Goal: Task Accomplishment & Management: Complete application form

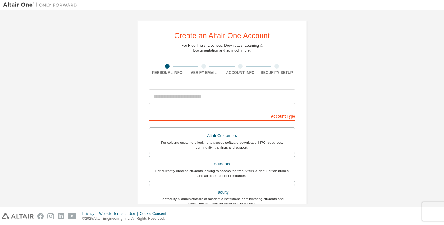
click at [350, 73] on div "Create an Altair One Account For Free Trials, Licenses, Downloads, Learning & D…" at bounding box center [221, 176] width 437 height 326
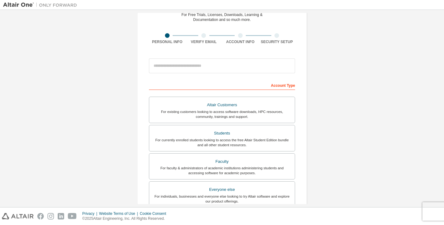
scroll to position [62, 0]
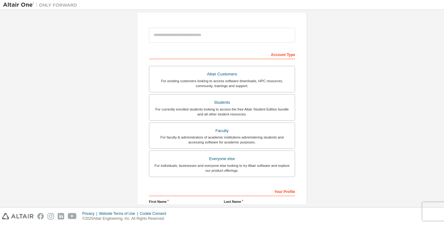
click at [165, 139] on div "For faculty & administrators of academic institutions administering students an…" at bounding box center [222, 140] width 138 height 10
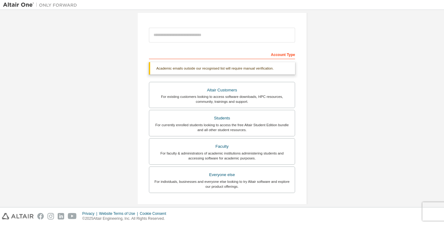
click at [257, 52] on div "Account Type" at bounding box center [222, 54] width 146 height 10
click at [268, 69] on div "Academic emails outside our recognised list will require manual verification." at bounding box center [222, 68] width 146 height 12
click at [257, 69] on div "Academic emails outside our recognised list will require manual verification." at bounding box center [222, 68] width 146 height 12
click at [224, 55] on div "Account Type" at bounding box center [222, 54] width 146 height 10
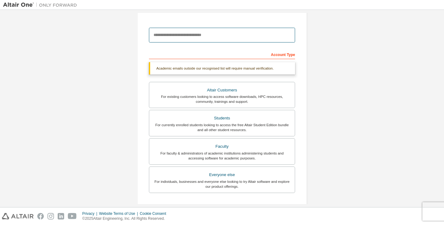
click at [215, 38] on input "email" at bounding box center [222, 35] width 146 height 15
type input "**********"
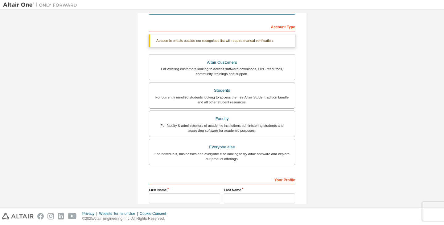
scroll to position [59, 0]
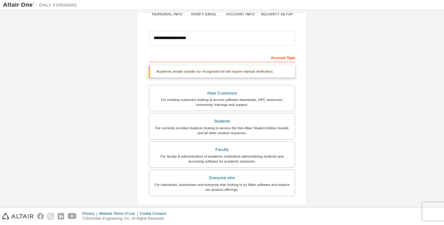
click at [324, 72] on div "**********" at bounding box center [221, 125] width 437 height 342
click at [329, 79] on div "**********" at bounding box center [221, 125] width 437 height 342
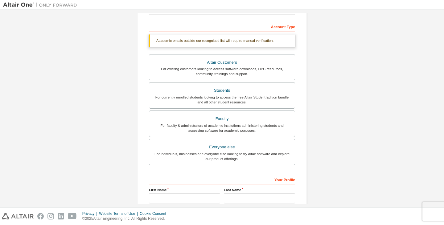
scroll to position [120, 0]
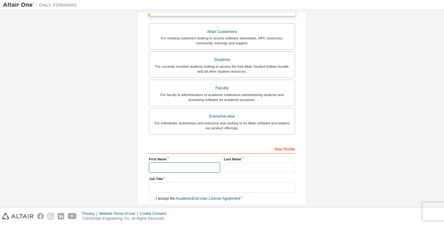
click at [184, 164] on input "text" at bounding box center [184, 168] width 71 height 10
type input "*******"
type input "******"
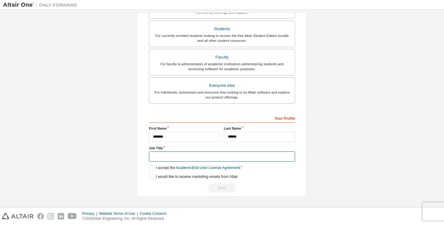
click at [221, 158] on input "text" at bounding box center [222, 157] width 146 height 10
click at [161, 158] on input "**********" at bounding box center [222, 157] width 146 height 10
type input "**********"
click at [151, 169] on label "I accept the Academic End-User License Agreement" at bounding box center [194, 167] width 91 height 5
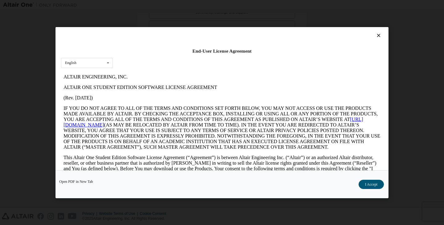
scroll to position [0, 0]
click at [366, 184] on button "I Accept" at bounding box center [370, 184] width 25 height 9
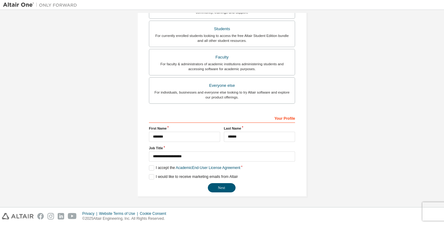
click at [229, 188] on button "Next" at bounding box center [222, 187] width 28 height 9
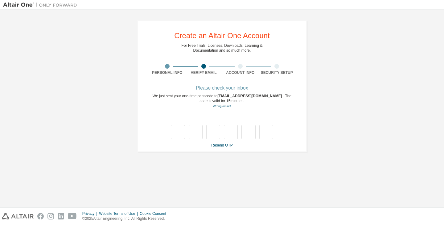
type input "*"
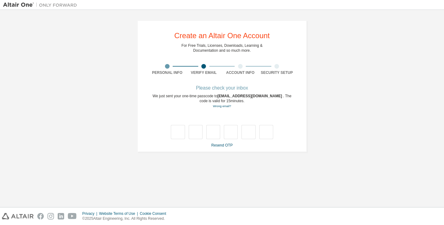
type input "*"
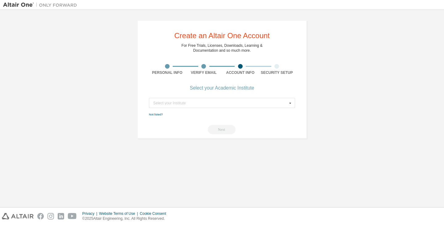
click at [254, 103] on div "Select your Institute" at bounding box center [220, 103] width 134 height 4
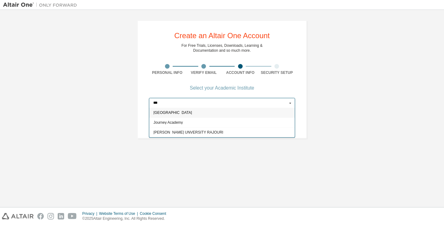
type input "***"
click at [226, 113] on span "[GEOGRAPHIC_DATA]" at bounding box center [221, 113] width 137 height 4
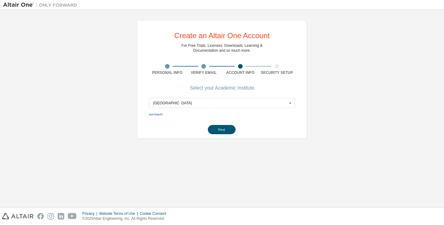
click at [230, 128] on button "Next" at bounding box center [222, 129] width 28 height 9
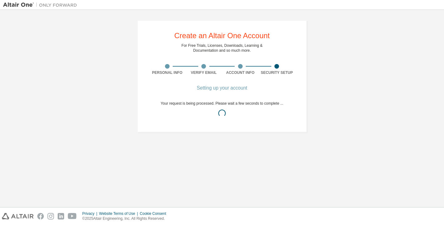
click at [360, 97] on div "Create an Altair One Account For Free Trials, Licenses, Downloads, Learning & D…" at bounding box center [221, 76] width 437 height 127
click at [154, 104] on span "Your account has been created but awaits verification from our academic team. T…" at bounding box center [221, 108] width 137 height 14
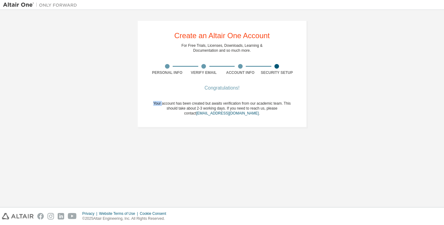
click at [154, 104] on span "Your account has been created but awaits verification from our academic team. T…" at bounding box center [221, 108] width 137 height 14
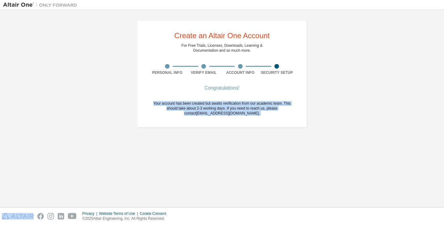
click at [154, 104] on span "Your account has been created but awaits verification from our academic team. T…" at bounding box center [221, 108] width 137 height 14
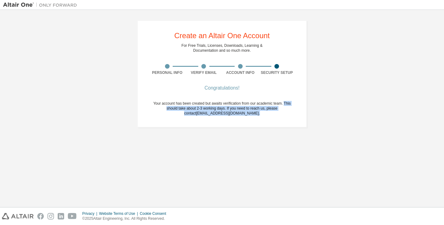
drag, startPoint x: 283, startPoint y: 101, endPoint x: 288, endPoint y: 111, distance: 10.6
click at [288, 111] on div "Your account has been created but awaits verification from our academic team. T…" at bounding box center [222, 108] width 146 height 15
click at [280, 117] on div "Congratulations! Your account has been created but awaits verification from our…" at bounding box center [222, 104] width 146 height 37
click at [14, 5] on img at bounding box center [41, 5] width 77 height 6
drag, startPoint x: 249, startPoint y: 115, endPoint x: 197, endPoint y: 115, distance: 52.1
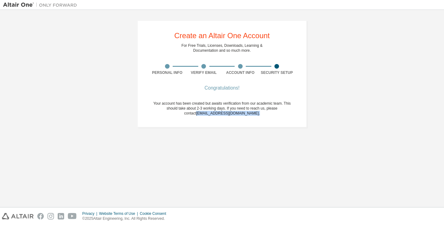
click at [197, 115] on div "Your account has been created but awaits verification from our academic team. T…" at bounding box center [222, 108] width 146 height 15
copy span "[EMAIL_ADDRESS][DOMAIN_NAME] ."
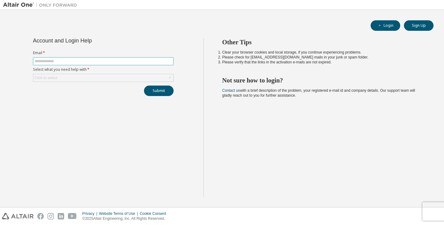
click at [111, 60] on input "text" at bounding box center [103, 61] width 137 height 5
type input "**********"
click at [101, 79] on div "Click to select" at bounding box center [103, 77] width 140 height 7
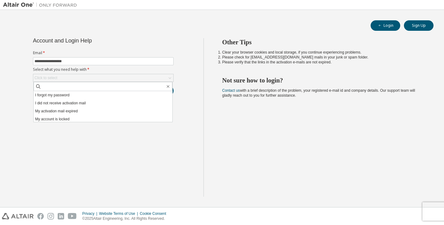
click at [97, 93] on li "I forgot my password" at bounding box center [103, 95] width 139 height 8
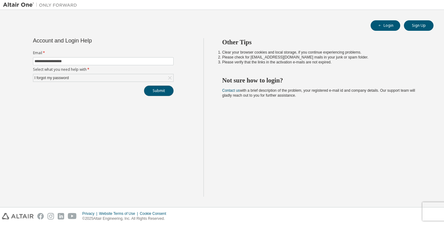
click at [153, 91] on button "Submit" at bounding box center [159, 91] width 30 height 10
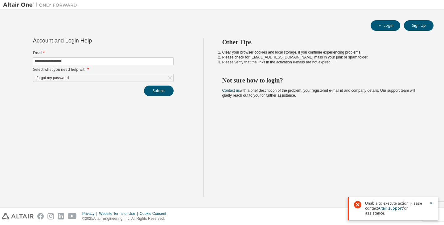
click at [116, 67] on label "Select what you need help with *" at bounding box center [103, 69] width 140 height 5
click at [67, 78] on div "I forgot my password" at bounding box center [52, 78] width 36 height 7
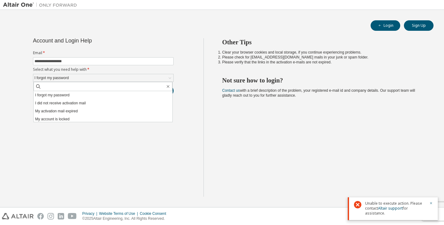
click at [83, 96] on li "I forgot my password" at bounding box center [103, 95] width 139 height 8
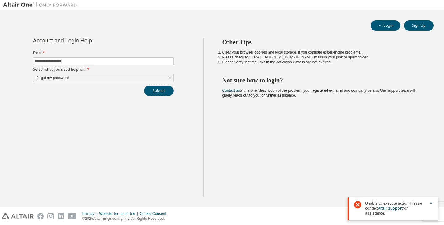
click at [154, 92] on button "Submit" at bounding box center [159, 91] width 30 height 10
click at [430, 203] on icon "button" at bounding box center [431, 203] width 2 height 2
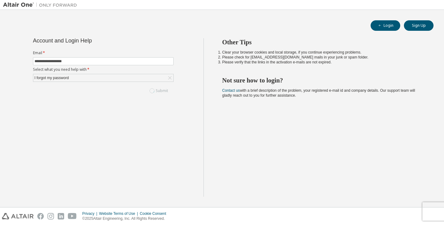
click at [268, 83] on h2 "Not sure how to login?" at bounding box center [322, 80] width 200 height 8
click at [267, 92] on span "Contact us with a brief description of the problem, your registered e-mail id a…" at bounding box center [318, 92] width 193 height 9
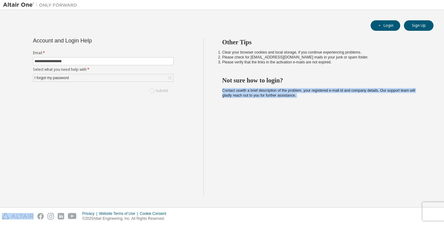
click at [267, 92] on span "Contact us with a brief description of the problem, your registered e-mail id a…" at bounding box center [318, 92] width 193 height 9
